Goal: Information Seeking & Learning: Learn about a topic

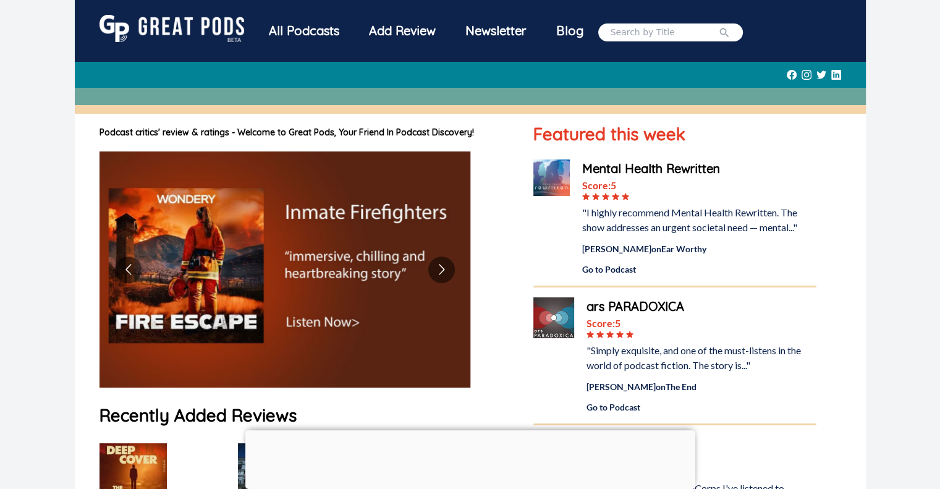
click at [648, 22] on div "All Podcasts Add Review Newsletter Blog" at bounding box center [498, 32] width 489 height 35
click at [647, 27] on input "search" at bounding box center [665, 32] width 108 height 13
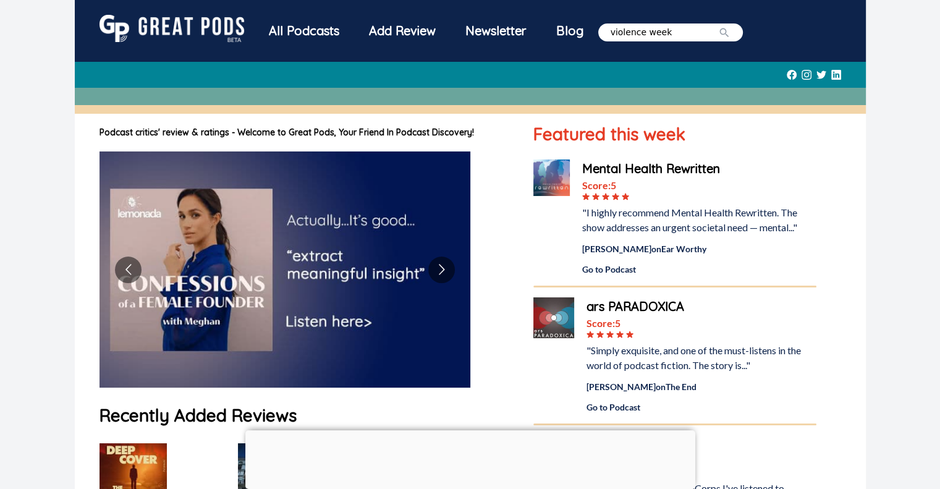
type input "violence week"
click at [718, 26] on button "submit" at bounding box center [724, 32] width 12 height 13
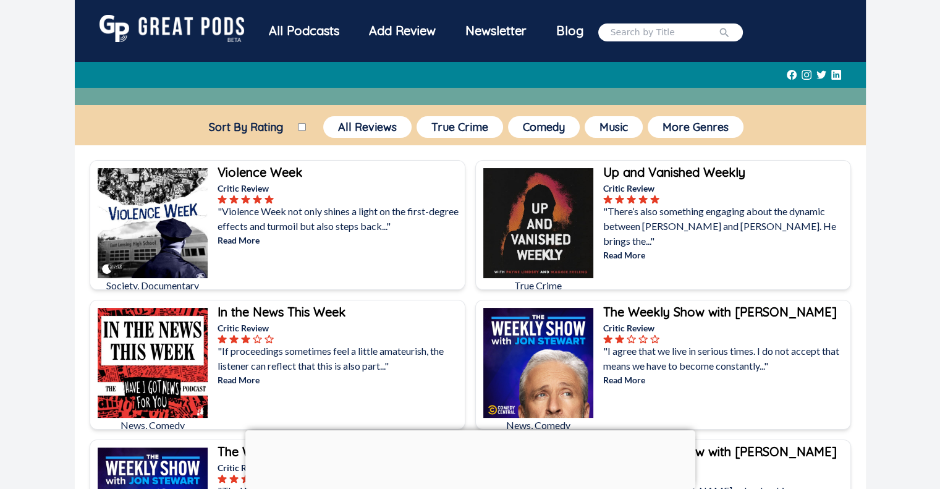
click at [287, 200] on div at bounding box center [340, 199] width 245 height 9
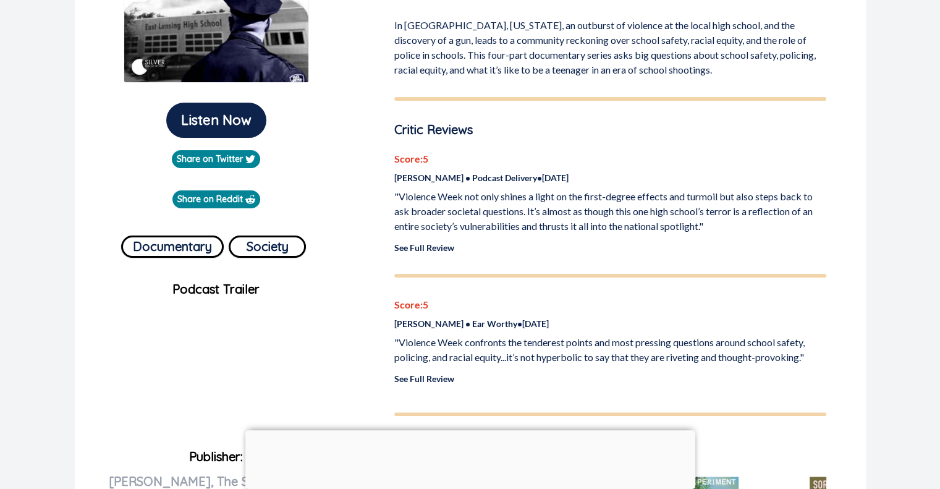
scroll to position [267, 0]
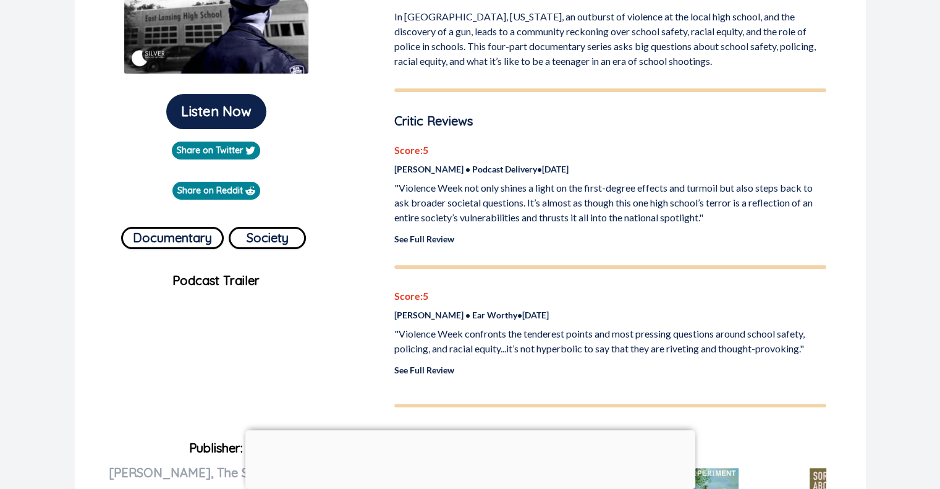
click at [470, 430] on div at bounding box center [470, 430] width 450 height 0
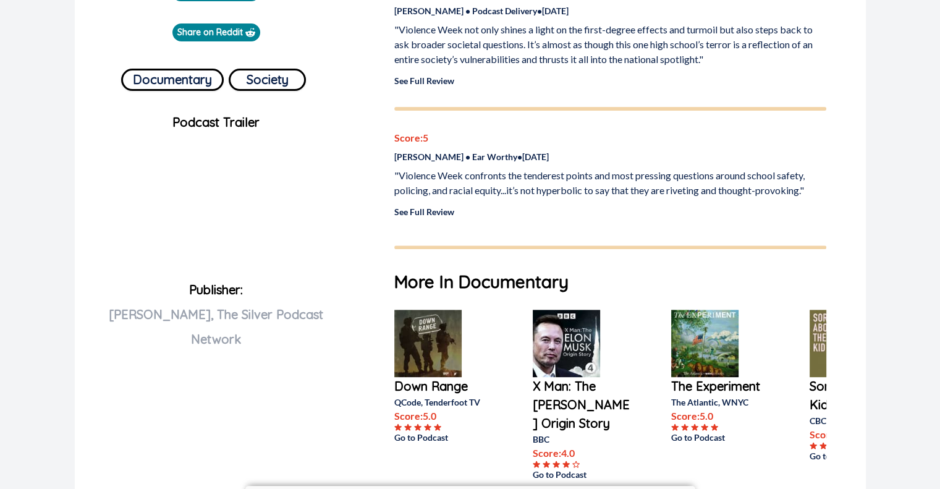
scroll to position [427, 0]
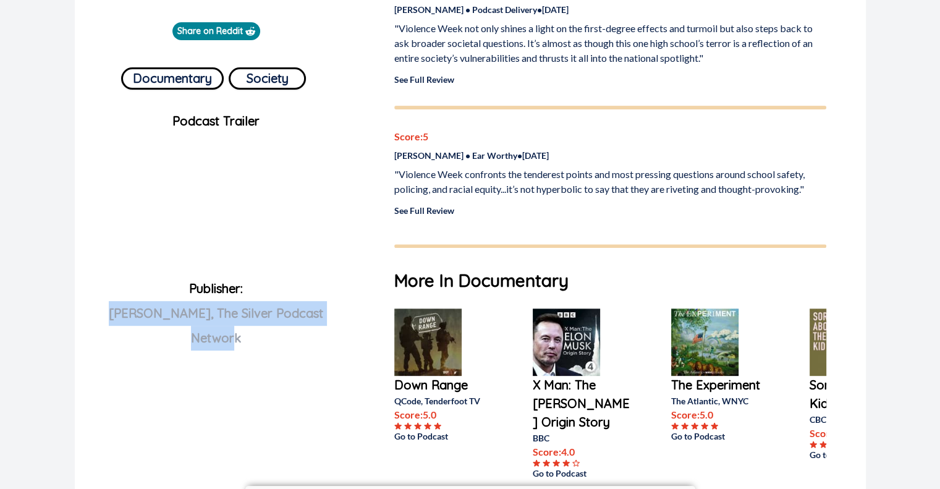
drag, startPoint x: 340, startPoint y: 321, endPoint x: 77, endPoint y: 317, distance: 263.4
click at [77, 317] on div "Listen Now Share on Twitter Share on Reddit Documentary Society Podcast Trailer…" at bounding box center [470, 208] width 791 height 1042
click at [213, 329] on p "Publisher: [PERSON_NAME], The Silver Podcast Network" at bounding box center [217, 333] width 264 height 114
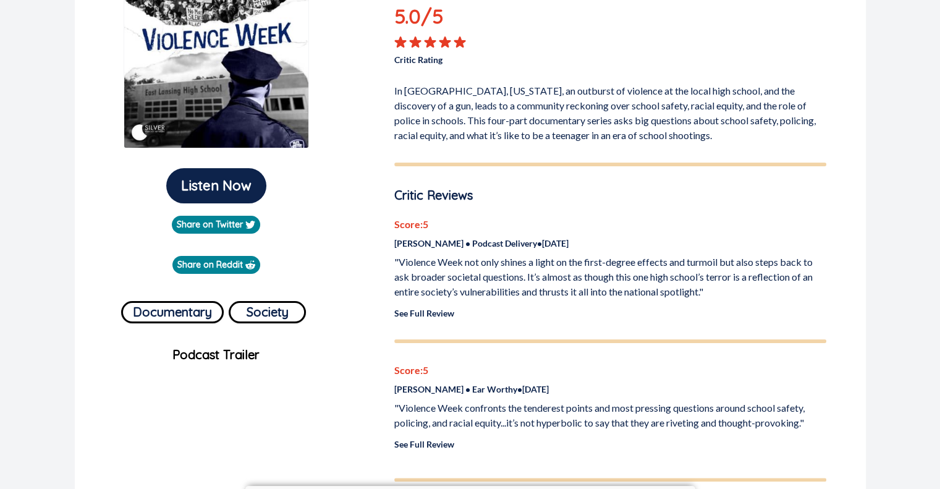
scroll to position [0, 0]
